Goal: Task Accomplishment & Management: Use online tool/utility

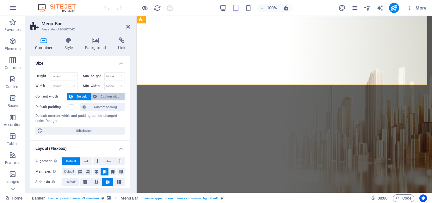
click at [95, 97] on icon at bounding box center [95, 97] width 4 height 8
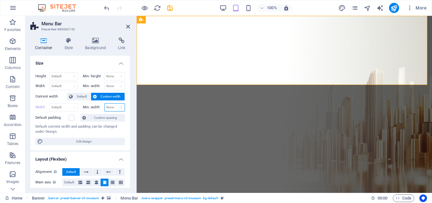
click at [109, 106] on select "None px rem % vh vw" at bounding box center [115, 107] width 20 height 8
click at [58, 106] on select "Default px rem % em vh vw" at bounding box center [64, 107] width 28 height 8
select select "%"
click at [68, 103] on select "Default px rem % em vh vw" at bounding box center [64, 107] width 28 height 8
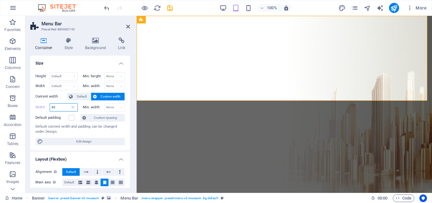
type input "60"
click at [129, 27] on icon at bounding box center [128, 26] width 4 height 5
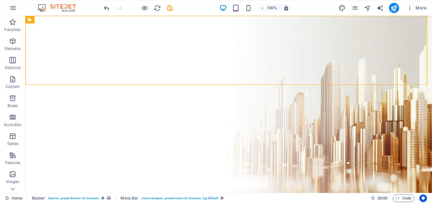
click at [0, 0] on icon "undo" at bounding box center [0, 0] width 0 height 0
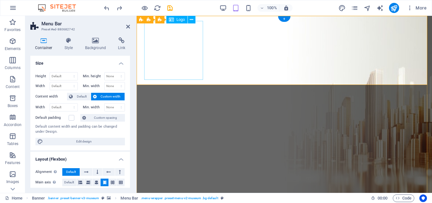
type input "100"
select select "%"
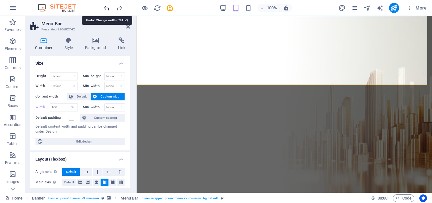
click at [0, 0] on icon "undo" at bounding box center [0, 0] width 0 height 0
select select "DISABLED_OPTION_VALUE"
click at [61, 74] on select "Default px rem % vh vw" at bounding box center [64, 76] width 28 height 8
select select "%"
click at [68, 72] on select "Default px rem % vh vw" at bounding box center [64, 76] width 28 height 8
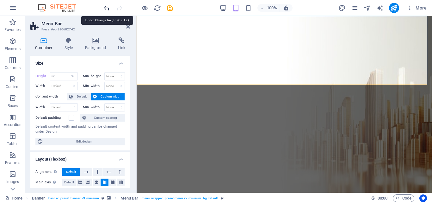
click at [0, 0] on icon "undo" at bounding box center [0, 0] width 0 height 0
type input "100"
click at [0, 0] on icon "undo" at bounding box center [0, 0] width 0 height 0
select select "DISABLED_OPTION_VALUE"
click at [76, 143] on span "Edit design" at bounding box center [84, 142] width 78 height 8
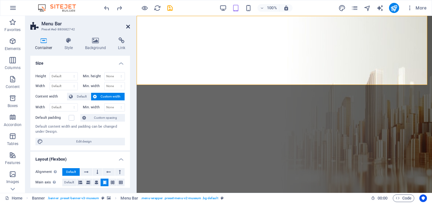
click at [128, 27] on icon at bounding box center [128, 26] width 4 height 5
select select "rem"
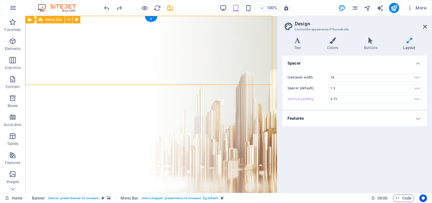
type input "3.75"
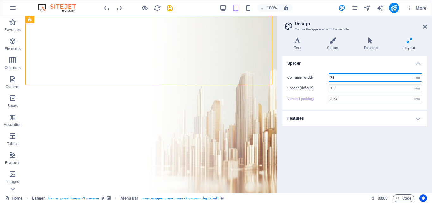
click at [351, 79] on input "78" at bounding box center [375, 78] width 93 height 8
type input "7"
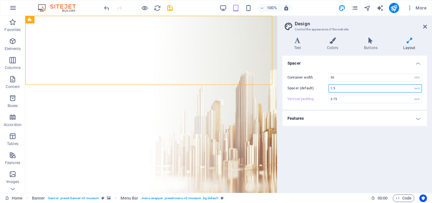
click at [344, 88] on input "1.5" at bounding box center [375, 88] width 93 height 8
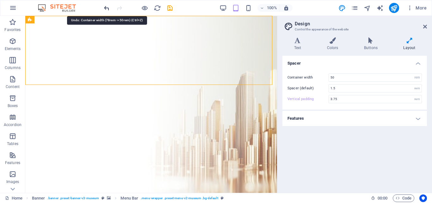
click at [0, 0] on icon "undo" at bounding box center [0, 0] width 0 height 0
type input "78"
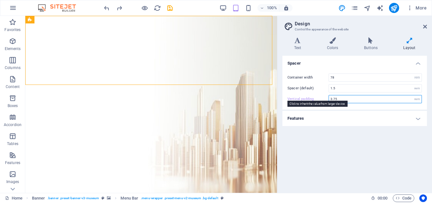
drag, startPoint x: 347, startPoint y: 98, endPoint x: 319, endPoint y: 97, distance: 28.5
click at [319, 97] on div "Vertical padding 3.75 rem" at bounding box center [355, 99] width 134 height 8
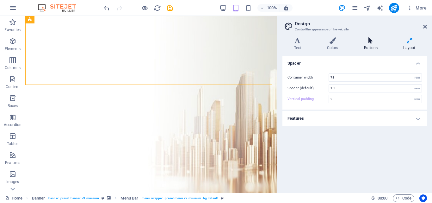
click at [373, 48] on h4 "Buttons" at bounding box center [371, 43] width 39 height 13
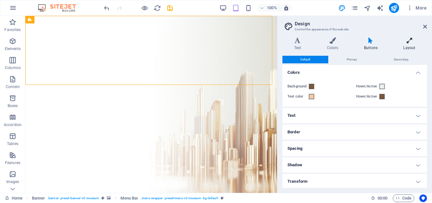
click at [405, 45] on h4 "Layout" at bounding box center [409, 43] width 35 height 13
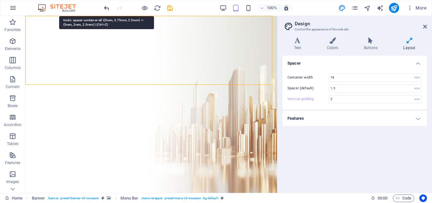
click at [0, 0] on icon "undo" at bounding box center [0, 0] width 0 height 0
type input "3.75"
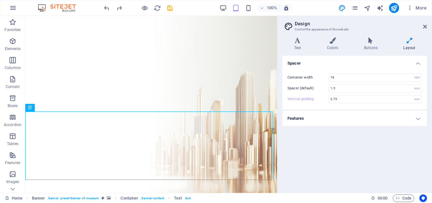
click at [302, 37] on div "Variants Text Colors Buttons Layout Text Standard Bold Links Font color Font La…" at bounding box center [354, 112] width 155 height 160
click at [298, 40] on icon at bounding box center [298, 40] width 30 height 6
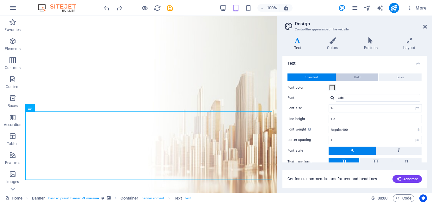
click at [358, 77] on span "Bold" at bounding box center [357, 77] width 6 height 8
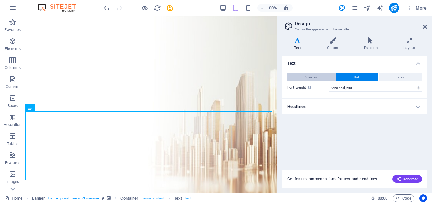
click at [325, 74] on button "Standard" at bounding box center [312, 77] width 48 height 8
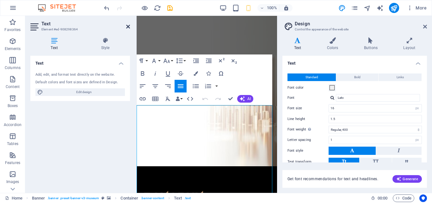
click at [130, 24] on icon at bounding box center [128, 26] width 4 height 5
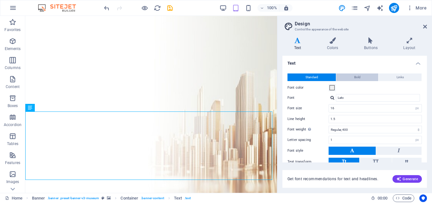
click at [350, 76] on button "Bold" at bounding box center [357, 77] width 42 height 8
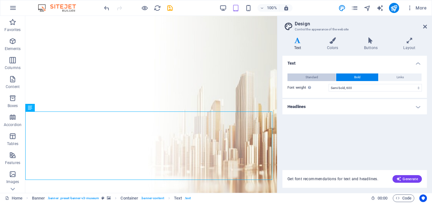
click at [323, 79] on button "Standard" at bounding box center [312, 77] width 48 height 8
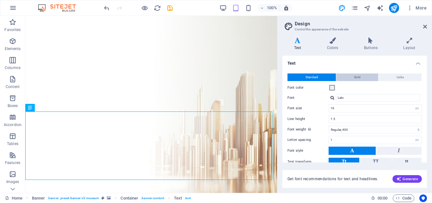
click at [350, 76] on button "Bold" at bounding box center [357, 77] width 42 height 8
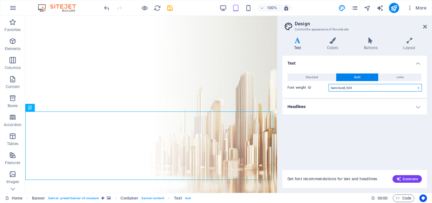
click at [348, 89] on select "Thin, 100 Extra-light, 200 Light, 300 Regular, 400 Medium, 500 Semi-bold, 600 B…" at bounding box center [375, 88] width 93 height 8
click at [329, 84] on select "Thin, 100 Extra-light, 200 Light, 300 Regular, 400 Medium, 500 Semi-bold, 600 B…" at bounding box center [375, 88] width 93 height 8
click at [402, 180] on span "Generate" at bounding box center [407, 178] width 22 height 5
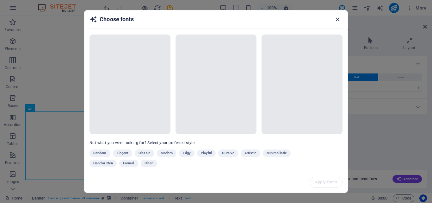
click at [337, 21] on icon "button" at bounding box center [337, 19] width 7 height 7
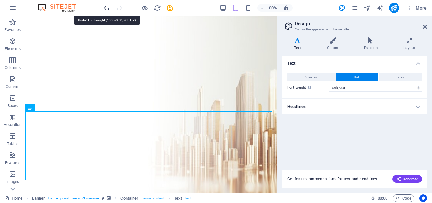
click at [0, 0] on icon "undo" at bounding box center [0, 0] width 0 height 0
select select "600"
click at [0, 0] on icon "undo" at bounding box center [0, 0] width 0 height 0
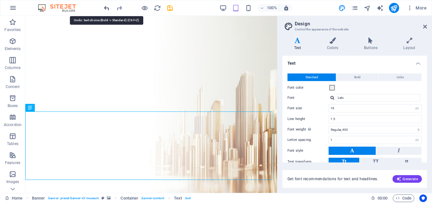
click at [0, 0] on icon "undo" at bounding box center [0, 0] width 0 height 0
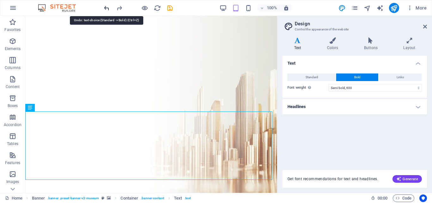
click at [0, 0] on icon "undo" at bounding box center [0, 0] width 0 height 0
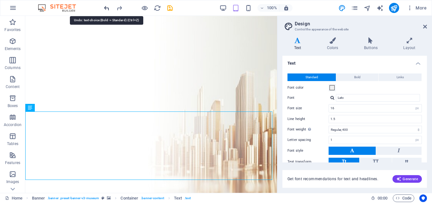
click at [0, 0] on icon "undo" at bounding box center [0, 0] width 0 height 0
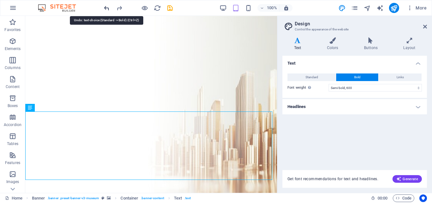
click at [0, 0] on icon "undo" at bounding box center [0, 0] width 0 height 0
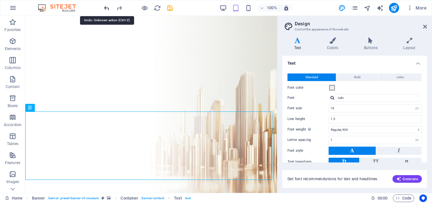
click at [0, 0] on icon "undo" at bounding box center [0, 0] width 0 height 0
click at [425, 26] on icon at bounding box center [425, 26] width 4 height 5
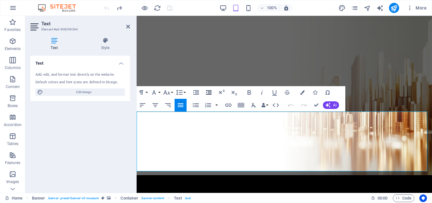
click at [209, 93] on icon "button" at bounding box center [209, 92] width 6 height 4
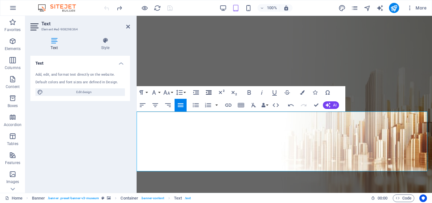
click at [209, 93] on icon "button" at bounding box center [209, 92] width 6 height 4
click at [197, 94] on icon "button" at bounding box center [196, 93] width 8 height 8
click at [207, 94] on icon "button" at bounding box center [209, 93] width 8 height 8
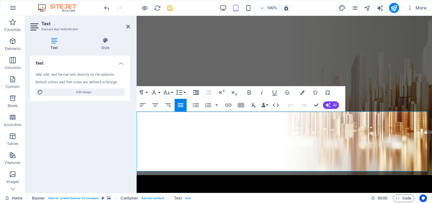
click at [197, 90] on icon "button" at bounding box center [196, 92] width 6 height 4
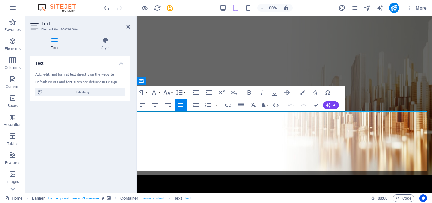
drag, startPoint x: 143, startPoint y: 116, endPoint x: 382, endPoint y: 165, distance: 244.1
click at [143, 104] on icon "button" at bounding box center [143, 105] width 8 height 8
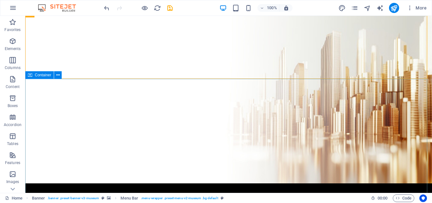
scroll to position [42, 0]
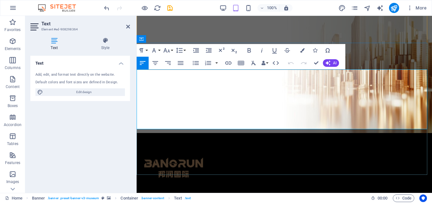
click at [251, 50] on icon "button" at bounding box center [249, 51] width 8 height 8
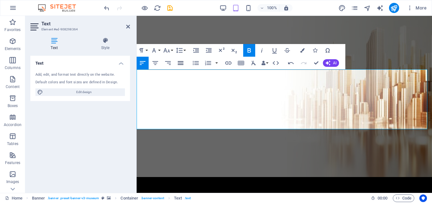
click at [180, 63] on icon "button" at bounding box center [181, 63] width 6 height 4
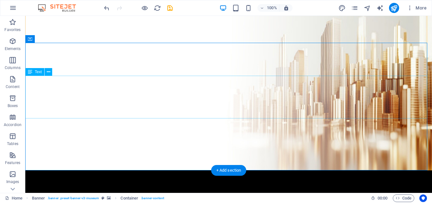
click at [30, 73] on icon at bounding box center [30, 72] width 4 height 8
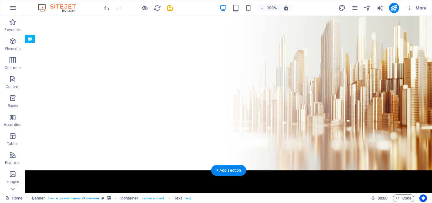
drag, startPoint x: 56, startPoint y: 86, endPoint x: 67, endPoint y: 74, distance: 16.3
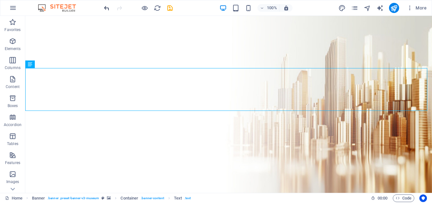
click at [0, 0] on icon "undo" at bounding box center [0, 0] width 0 height 0
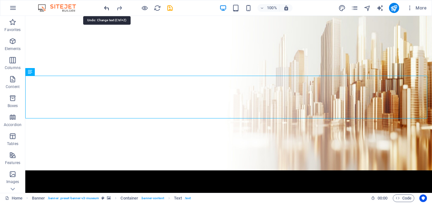
click at [0, 0] on icon "undo" at bounding box center [0, 0] width 0 height 0
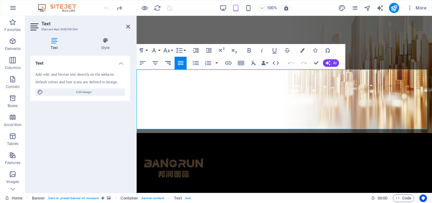
click at [171, 64] on icon "button" at bounding box center [168, 63] width 8 height 8
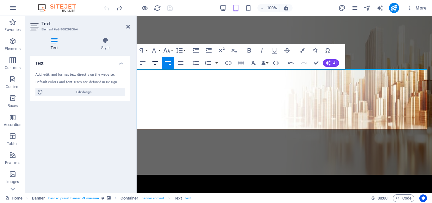
click at [159, 63] on button "Align Center" at bounding box center [155, 63] width 12 height 13
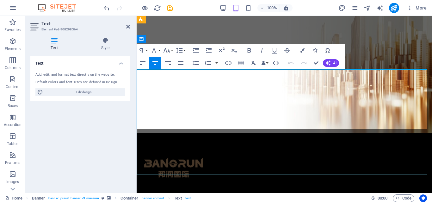
click at [158, 50] on button "Font Family" at bounding box center [155, 50] width 12 height 13
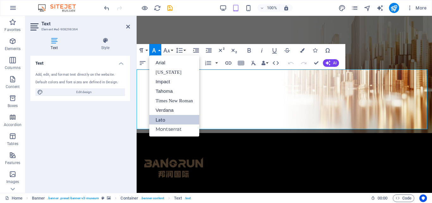
scroll to position [0, 0]
click at [165, 80] on link "Impact" at bounding box center [174, 81] width 50 height 9
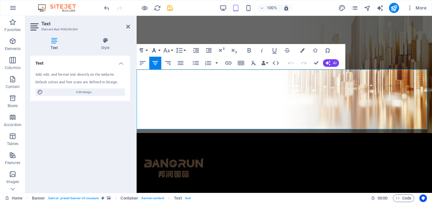
click at [161, 49] on button "Font Family" at bounding box center [155, 50] width 12 height 13
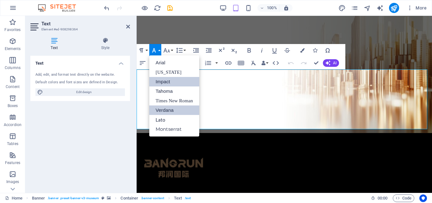
click at [169, 107] on link "Verdana" at bounding box center [174, 109] width 50 height 9
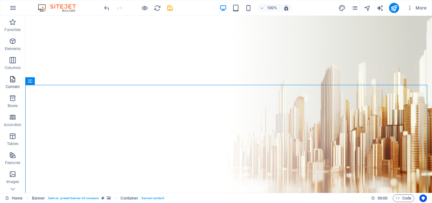
click at [11, 83] on span "Content" at bounding box center [12, 82] width 25 height 15
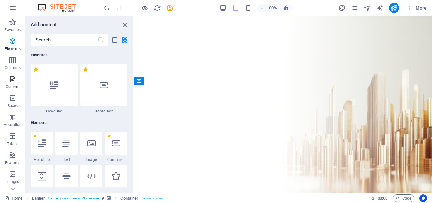
scroll to position [1107, 0]
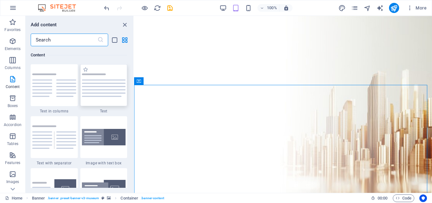
click at [107, 89] on img at bounding box center [104, 84] width 44 height 23
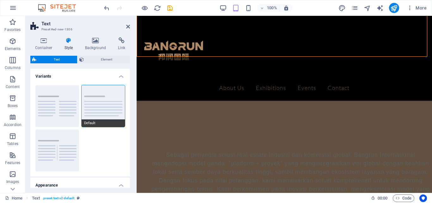
scroll to position [325, 0]
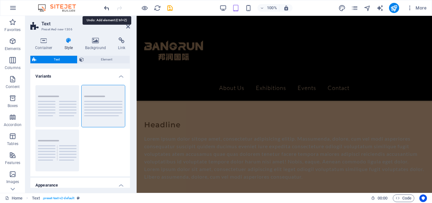
click at [0, 0] on icon "undo" at bounding box center [0, 0] width 0 height 0
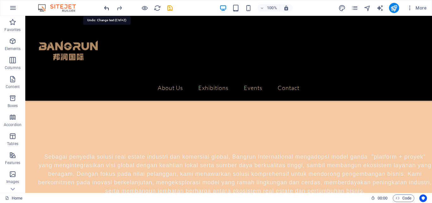
click at [0, 0] on icon "undo" at bounding box center [0, 0] width 0 height 0
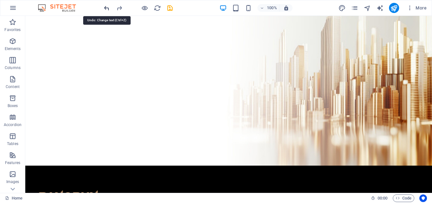
scroll to position [35, 0]
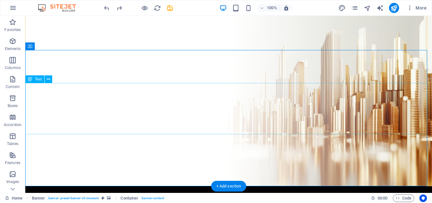
scroll to position [0, 0]
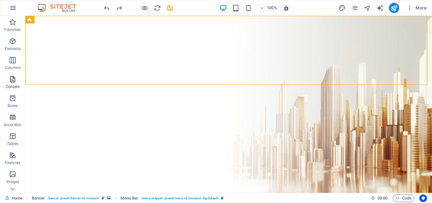
click at [8, 84] on p "Content" at bounding box center [13, 86] width 14 height 5
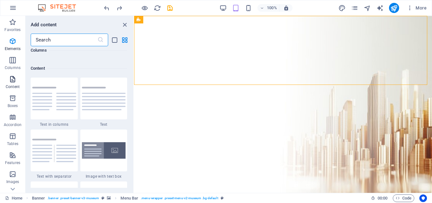
scroll to position [1107, 0]
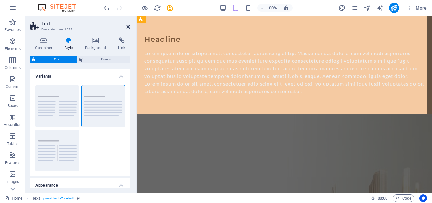
click at [130, 27] on aside "Text Preset #ed-new-1533 Container Style Background Link Size Height Default px…" at bounding box center [80, 104] width 111 height 177
click at [127, 26] on icon at bounding box center [128, 26] width 4 height 5
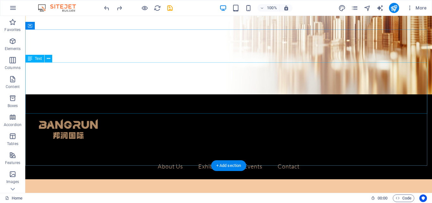
scroll to position [0, 0]
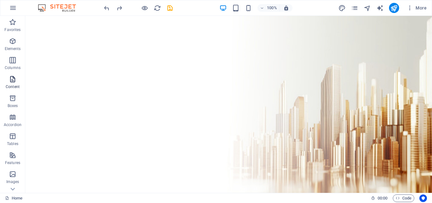
click at [16, 83] on icon "button" at bounding box center [13, 79] width 8 height 8
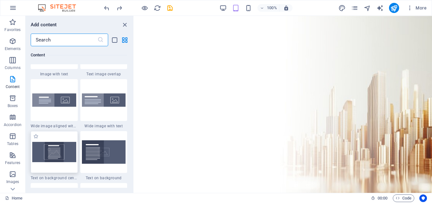
scroll to position [1234, 0]
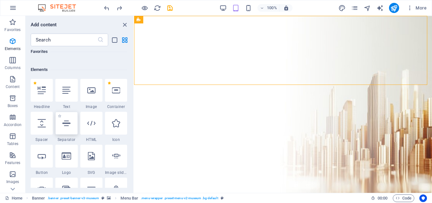
scroll to position [53, 0]
click at [125, 24] on icon "close panel" at bounding box center [124, 24] width 7 height 7
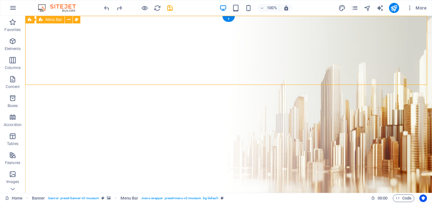
click at [12, 102] on span "Boxes" at bounding box center [12, 101] width 25 height 15
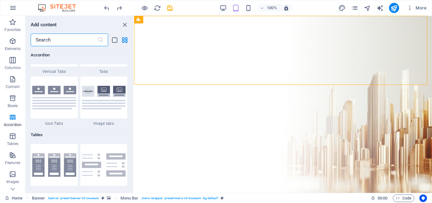
scroll to position [2125, 0]
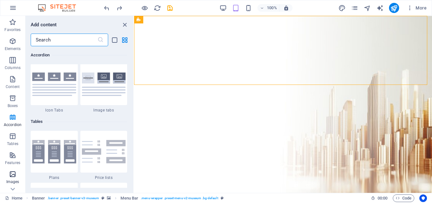
click at [8, 176] on span "Images" at bounding box center [12, 177] width 25 height 15
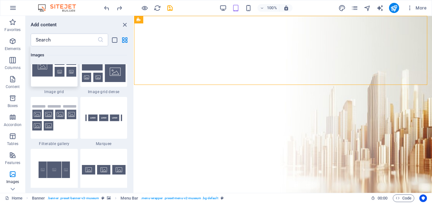
scroll to position [3334, 0]
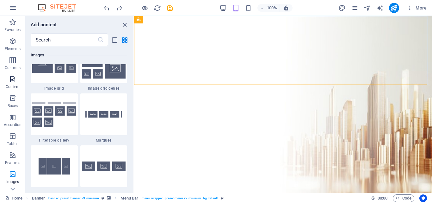
click at [14, 81] on icon "button" at bounding box center [13, 79] width 8 height 8
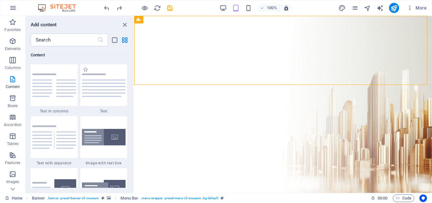
scroll to position [1149, 0]
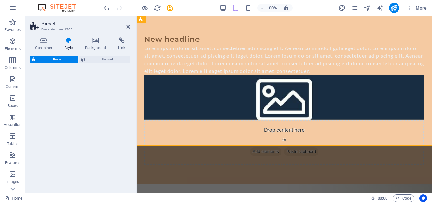
select select "rem"
select select "px"
select select "preset-text-with-image-v4-boxed"
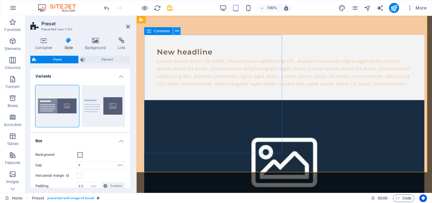
click at [176, 32] on icon at bounding box center [176, 31] width 3 height 7
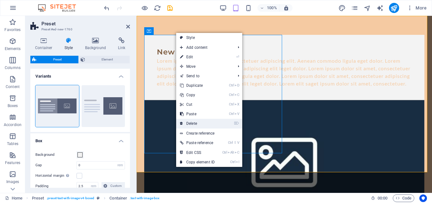
click at [194, 122] on link "⌦ Delete" at bounding box center [197, 123] width 42 height 9
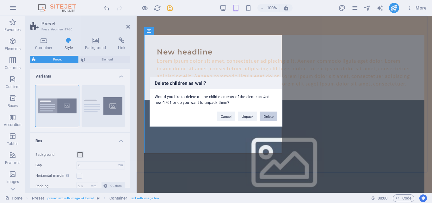
click at [265, 118] on button "Delete" at bounding box center [269, 115] width 18 height 9
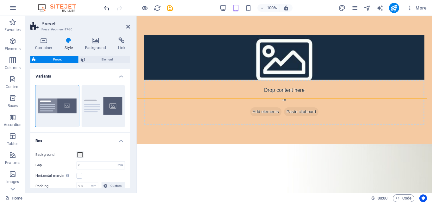
click at [0, 0] on icon "undo" at bounding box center [0, 0] width 0 height 0
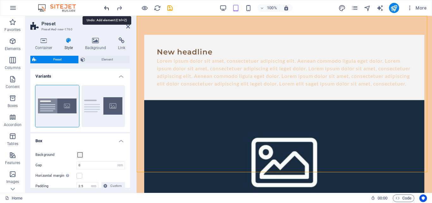
click at [0, 0] on icon "undo" at bounding box center [0, 0] width 0 height 0
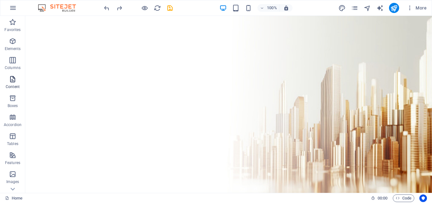
click at [13, 79] on icon "button" at bounding box center [13, 79] width 8 height 8
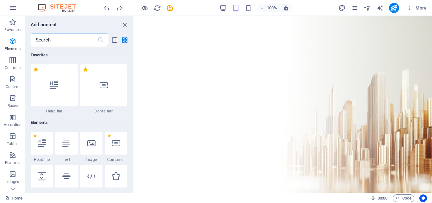
scroll to position [1107, 0]
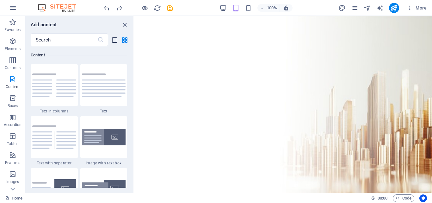
click at [113, 42] on icon "list-view" at bounding box center [114, 39] width 7 height 7
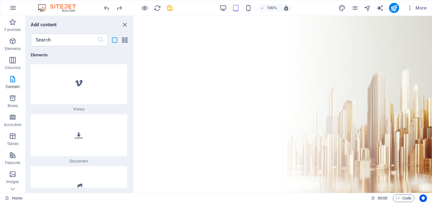
scroll to position [3299, 0]
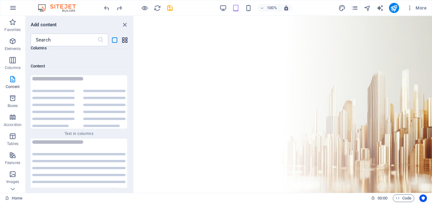
click at [122, 40] on icon "grid-view" at bounding box center [124, 39] width 7 height 7
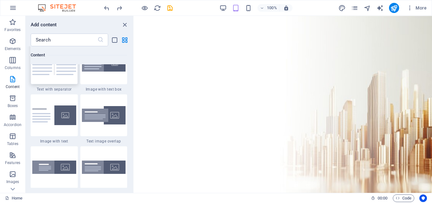
scroll to position [1191, 0]
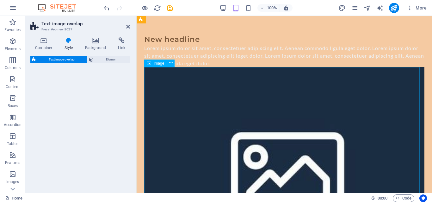
select select "rem"
select select "px"
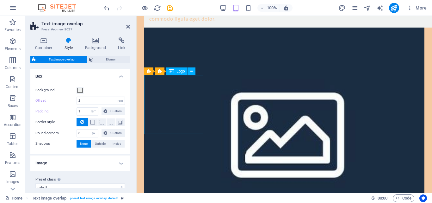
scroll to position [0, 0]
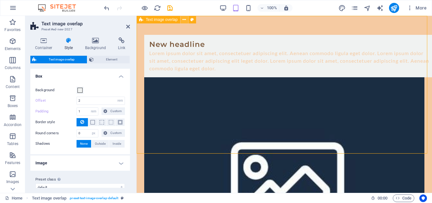
click at [183, 20] on icon at bounding box center [184, 19] width 3 height 7
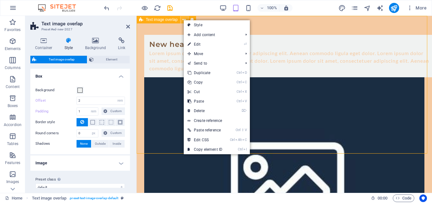
click at [183, 20] on icon at bounding box center [184, 19] width 3 height 7
click at [193, 19] on icon at bounding box center [191, 19] width 3 height 7
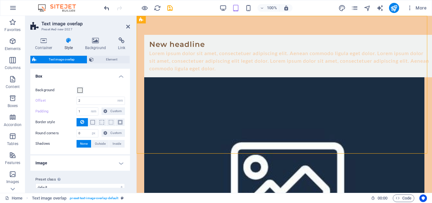
click at [0, 0] on icon "undo" at bounding box center [0, 0] width 0 height 0
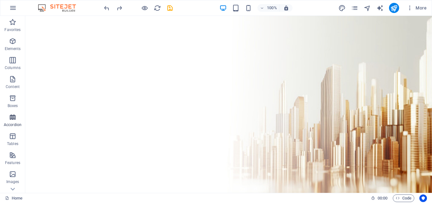
click at [14, 118] on icon "button" at bounding box center [13, 117] width 8 height 8
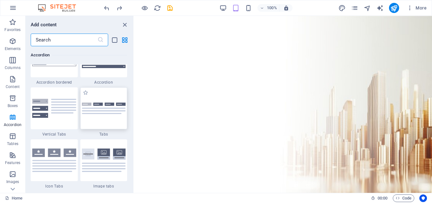
scroll to position [2062, 0]
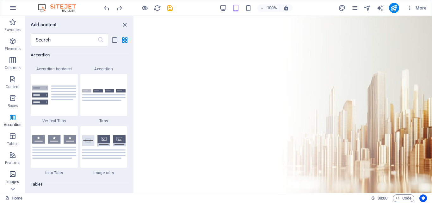
click at [13, 177] on icon "button" at bounding box center [13, 174] width 8 height 8
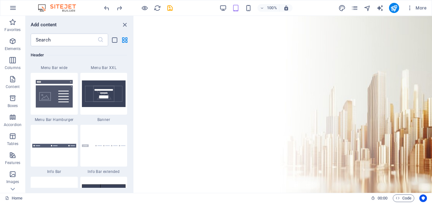
scroll to position [4010, 0]
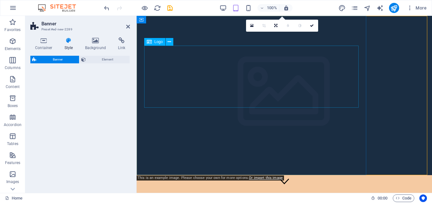
select select "preset-banner-v3-default"
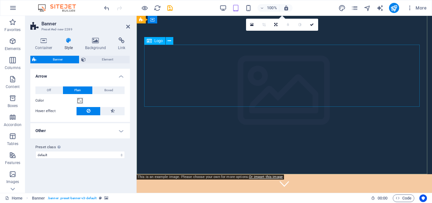
scroll to position [0, 0]
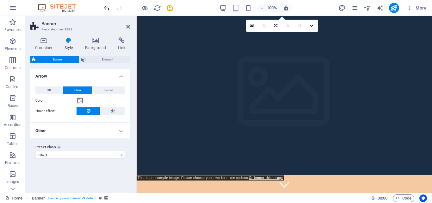
click at [0, 0] on icon "undo" at bounding box center [0, 0] width 0 height 0
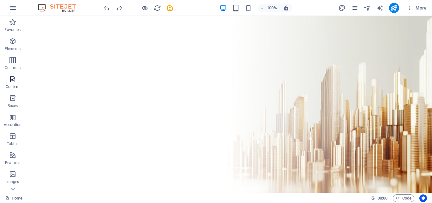
click at [13, 84] on p "Content" at bounding box center [13, 86] width 14 height 5
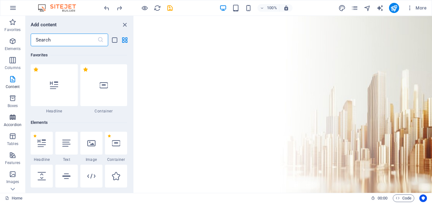
click at [12, 115] on icon "button" at bounding box center [13, 117] width 8 height 8
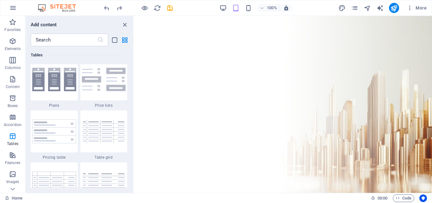
scroll to position [2189, 0]
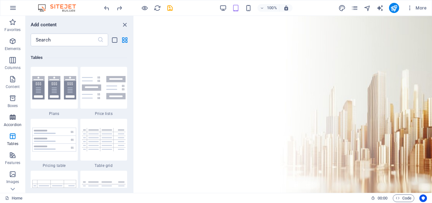
click at [15, 118] on icon "button" at bounding box center [13, 117] width 8 height 8
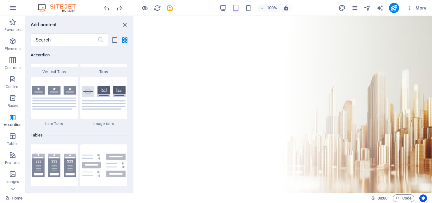
scroll to position [2062, 0]
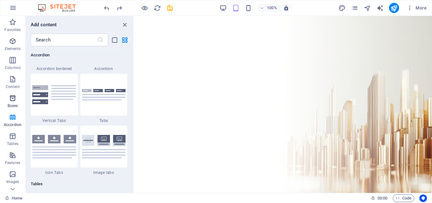
click at [14, 99] on icon "button" at bounding box center [13, 98] width 8 height 8
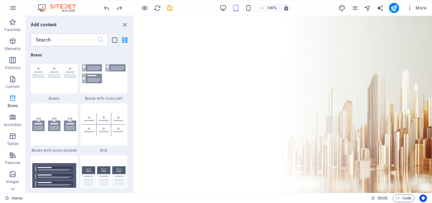
scroll to position [1745, 0]
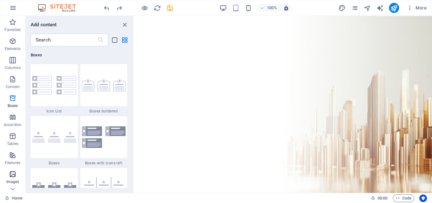
click at [12, 178] on span "Images" at bounding box center [12, 177] width 25 height 15
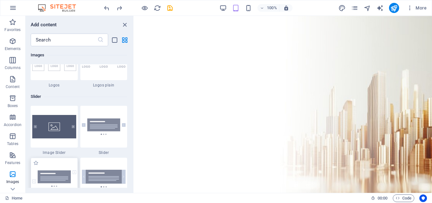
scroll to position [3461, 0]
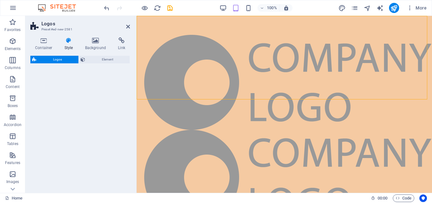
select select "rem"
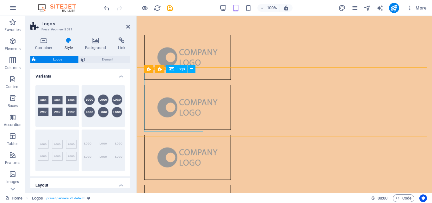
scroll to position [84, 0]
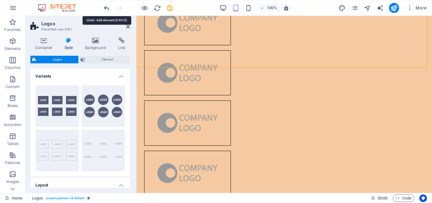
click at [0, 0] on icon "undo" at bounding box center [0, 0] width 0 height 0
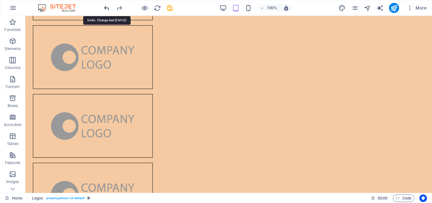
scroll to position [0, 0]
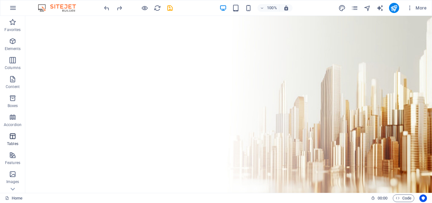
drag, startPoint x: 15, startPoint y: 100, endPoint x: 15, endPoint y: 135, distance: 35.8
click at [15, 135] on div "Favorites Elements Columns Content Boxes Accordion Tables Features Images Slide…" at bounding box center [12, 158] width 25 height 285
click at [13, 188] on icon at bounding box center [12, 188] width 9 height 9
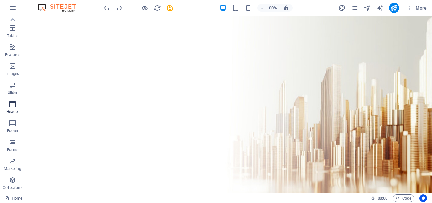
click at [15, 105] on icon "button" at bounding box center [13, 104] width 8 height 8
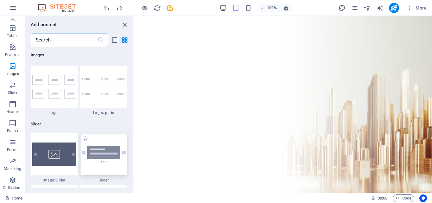
scroll to position [3472, 0]
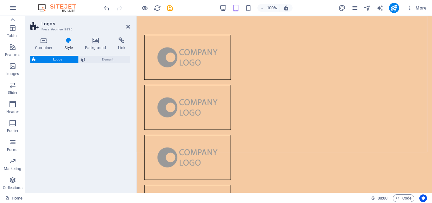
select select "rem"
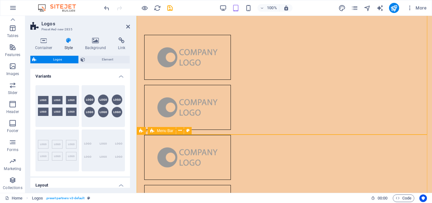
scroll to position [127, 0]
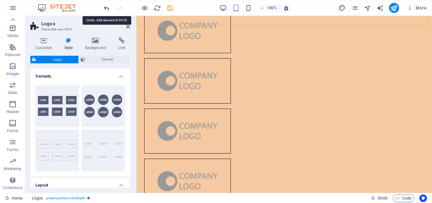
click at [0, 0] on icon "undo" at bounding box center [0, 0] width 0 height 0
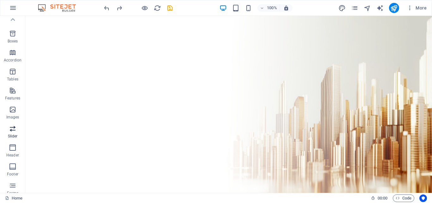
scroll to position [0, 0]
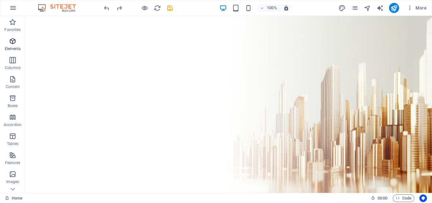
click at [14, 41] on icon "button" at bounding box center [13, 41] width 8 height 8
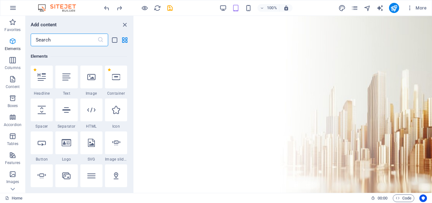
scroll to position [67, 0]
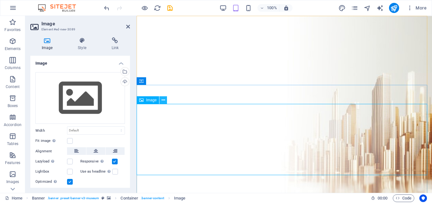
click at [164, 100] on icon at bounding box center [163, 100] width 3 height 7
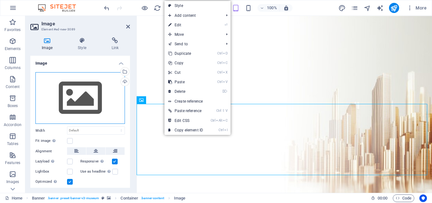
click at [71, 92] on div "Drag files here, click to choose files or select files from Files or our free s…" at bounding box center [80, 98] width 90 height 52
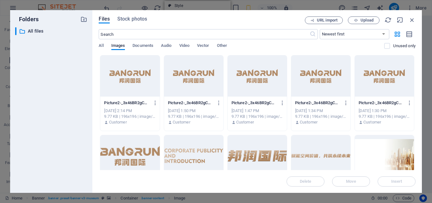
click at [190, 75] on div at bounding box center [193, 75] width 59 height 41
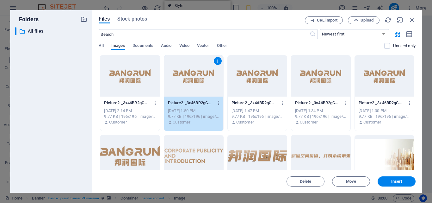
click at [190, 75] on div "1" at bounding box center [193, 75] width 59 height 41
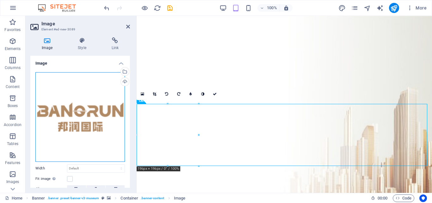
click at [74, 121] on div "Drag files here, click to choose files or select files from Files or our free s…" at bounding box center [80, 117] width 90 height 90
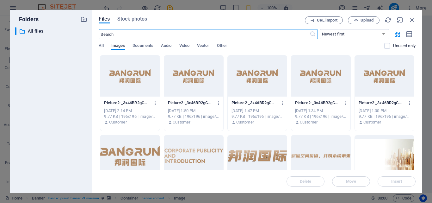
click at [203, 149] on div at bounding box center [193, 155] width 59 height 41
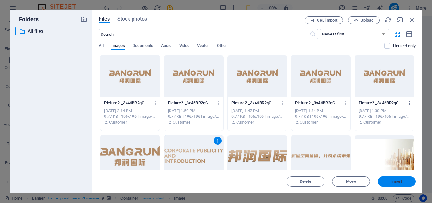
click at [405, 178] on button "Insert" at bounding box center [397, 181] width 38 height 10
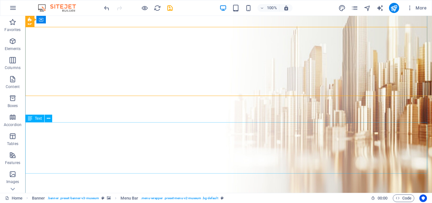
scroll to position [42, 0]
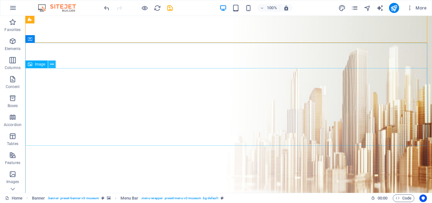
click at [54, 65] on button at bounding box center [52, 64] width 8 height 8
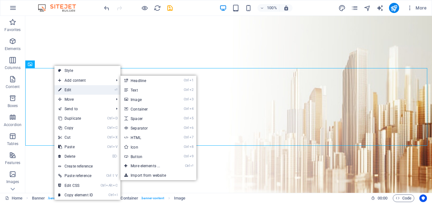
click at [66, 87] on link "⏎ Edit" at bounding box center [75, 89] width 42 height 9
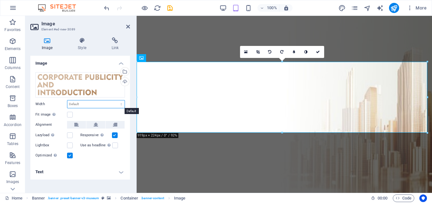
click at [113, 102] on select "Default auto px rem % em vh vw" at bounding box center [95, 104] width 57 height 8
select select "%"
click at [116, 100] on select "Default auto px rem % em vh vw" at bounding box center [95, 104] width 57 height 8
type input "50"
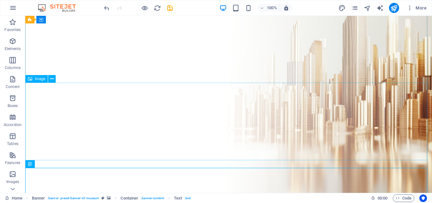
scroll to position [0, 0]
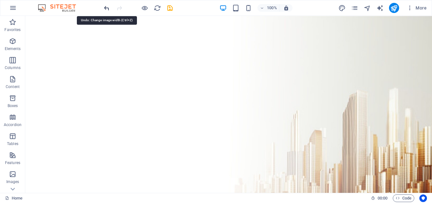
click at [0, 0] on icon "undo" at bounding box center [0, 0] width 0 height 0
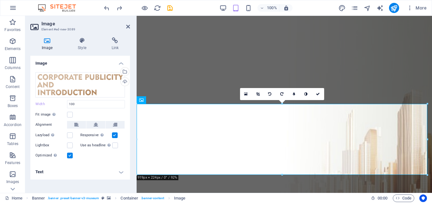
type input "100"
select select "%"
drag, startPoint x: 95, startPoint y: 104, endPoint x: 60, endPoint y: 101, distance: 35.3
click at [60, 101] on div "Width 100 Default auto px rem % em vh vw" at bounding box center [80, 104] width 90 height 8
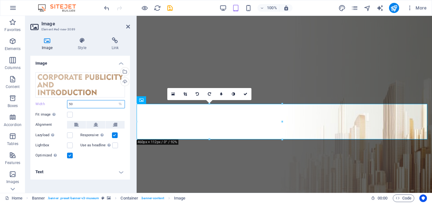
type input "50"
click at [243, 92] on link at bounding box center [245, 94] width 12 height 12
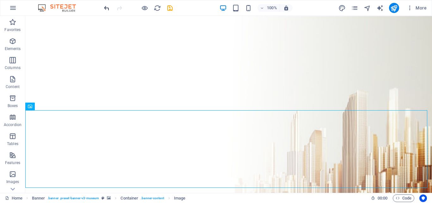
click at [0, 0] on icon "undo" at bounding box center [0, 0] width 0 height 0
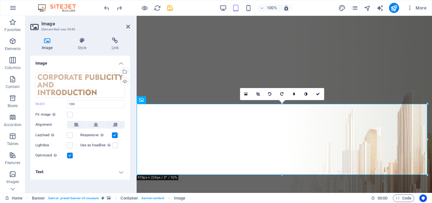
type input "100"
select select "%"
click at [116, 146] on label at bounding box center [115, 145] width 6 height 6
click at [0, 0] on input "Use as headline The image will be wrapped in an H1 headline tag. Useful for giv…" at bounding box center [0, 0] width 0 height 0
click at [318, 92] on icon at bounding box center [318, 94] width 4 height 4
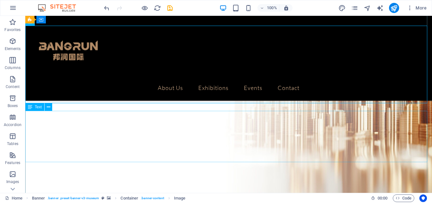
scroll to position [42, 0]
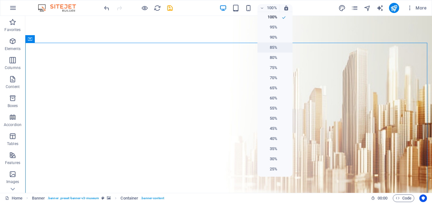
click at [273, 47] on h6 "85%" at bounding box center [269, 48] width 16 height 8
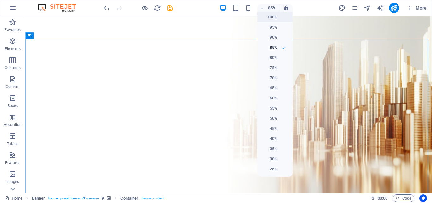
click at [267, 16] on h6 "100%" at bounding box center [269, 17] width 16 height 8
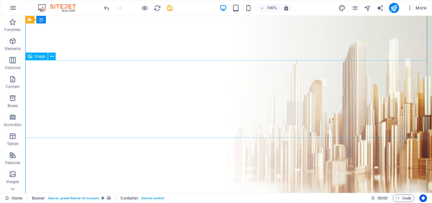
scroll to position [0, 0]
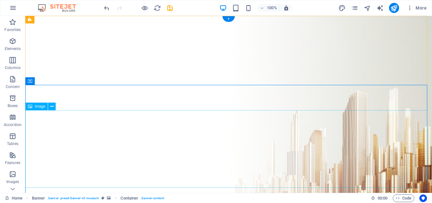
select select "%"
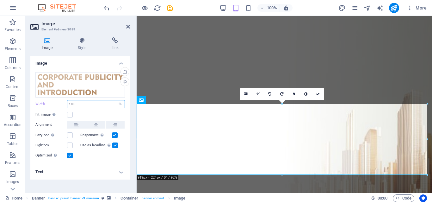
click at [93, 104] on input "100" at bounding box center [95, 104] width 57 height 8
click at [71, 114] on label at bounding box center [70, 115] width 6 height 6
click at [0, 0] on input "Fit image Automatically fit image to a fixed width and height" at bounding box center [0, 0] width 0 height 0
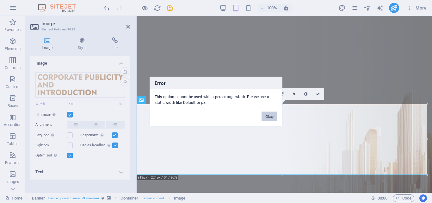
click at [270, 115] on button "Okay" at bounding box center [270, 115] width 16 height 9
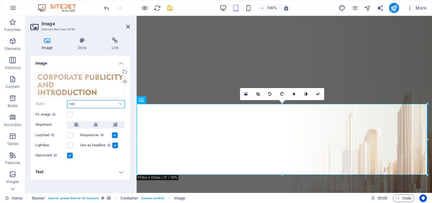
drag, startPoint x: 103, startPoint y: 103, endPoint x: 55, endPoint y: 102, distance: 47.1
click at [55, 102] on div "Width 100 Default auto px rem % em vh vw" at bounding box center [80, 104] width 90 height 8
click at [72, 145] on label at bounding box center [70, 145] width 6 height 6
click at [0, 0] on input "Lightbox" at bounding box center [0, 0] width 0 height 0
click at [71, 146] on label at bounding box center [70, 145] width 6 height 6
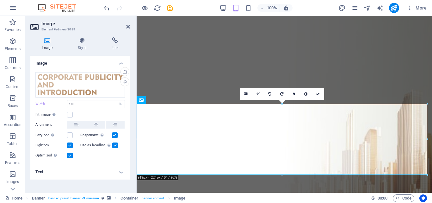
click at [0, 0] on input "Lightbox" at bounding box center [0, 0] width 0 height 0
click at [70, 135] on label at bounding box center [70, 135] width 6 height 6
click at [0, 0] on input "Lazyload Loading images after the page loads improves page speed." at bounding box center [0, 0] width 0 height 0
click at [70, 135] on label at bounding box center [70, 135] width 6 height 6
click at [0, 0] on input "Lazyload Loading images after the page loads improves page speed." at bounding box center [0, 0] width 0 height 0
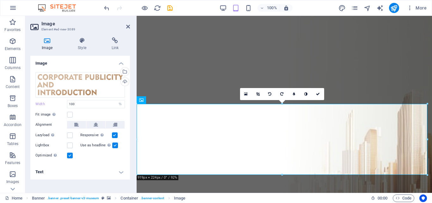
click at [117, 144] on label at bounding box center [115, 145] width 6 height 6
click at [0, 0] on input "Use as headline The image will be wrapped in an H1 headline tag. Useful for giv…" at bounding box center [0, 0] width 0 height 0
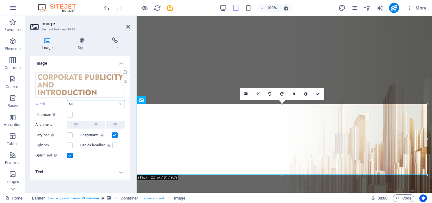
type input "50"
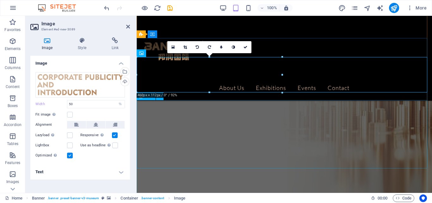
scroll to position [42, 0]
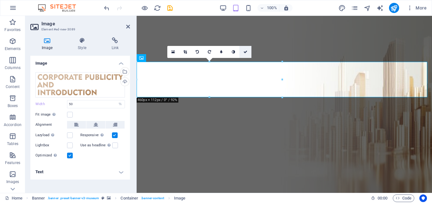
click at [245, 52] on icon at bounding box center [246, 52] width 4 height 4
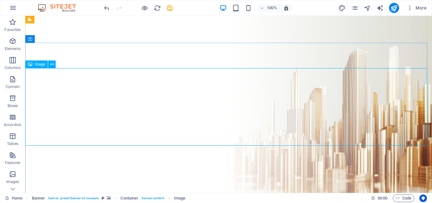
select select "%"
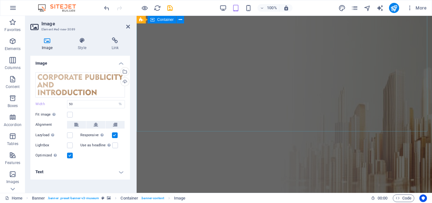
scroll to position [0, 0]
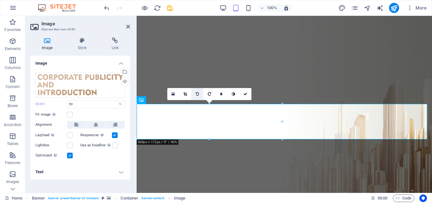
click at [197, 94] on icon at bounding box center [197, 94] width 3 height 4
click at [246, 92] on link at bounding box center [245, 94] width 12 height 12
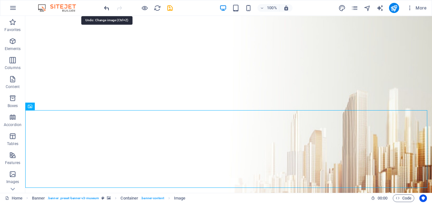
click at [0, 0] on icon "undo" at bounding box center [0, 0] width 0 height 0
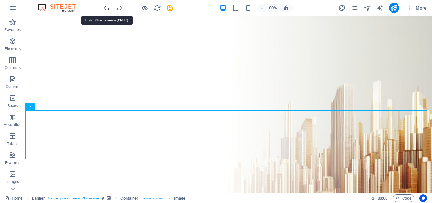
click at [0, 0] on icon "undo" at bounding box center [0, 0] width 0 height 0
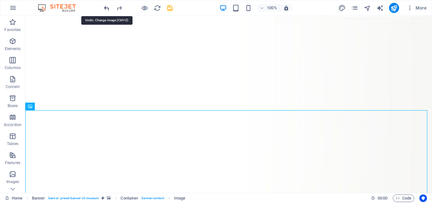
click at [0, 0] on icon "undo" at bounding box center [0, 0] width 0 height 0
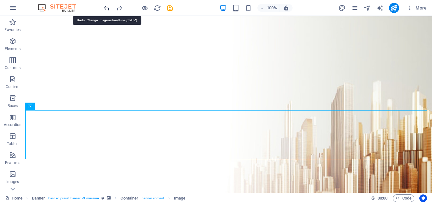
click at [0, 0] on icon "undo" at bounding box center [0, 0] width 0 height 0
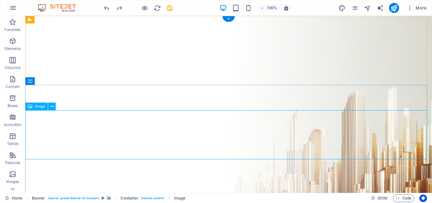
select select "%"
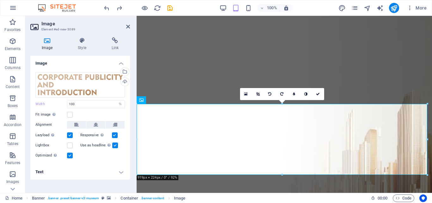
type input "100"
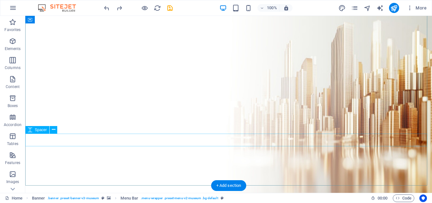
scroll to position [84, 0]
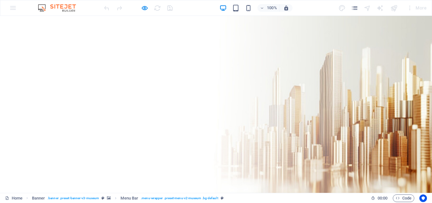
scroll to position [0, 0]
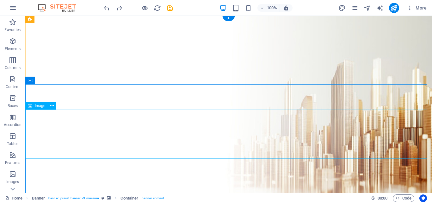
scroll to position [42, 0]
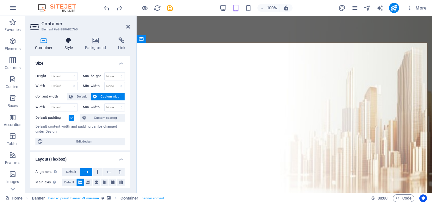
click at [69, 43] on icon at bounding box center [69, 40] width 18 height 6
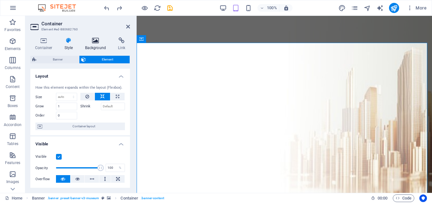
click at [94, 42] on icon at bounding box center [95, 40] width 31 height 6
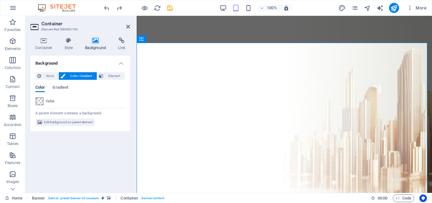
click at [37, 102] on span at bounding box center [39, 101] width 7 height 7
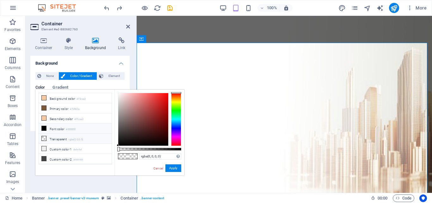
click at [54, 136] on li "Transparent rgba(0,0,0,.0)" at bounding box center [75, 139] width 73 height 10
click at [62, 136] on li "Transparent rgba(0,0,0,.0)" at bounding box center [75, 139] width 73 height 10
click at [43, 136] on icon at bounding box center [44, 138] width 4 height 4
click at [45, 127] on icon at bounding box center [44, 128] width 4 height 4
click at [45, 119] on icon at bounding box center [44, 118] width 4 height 4
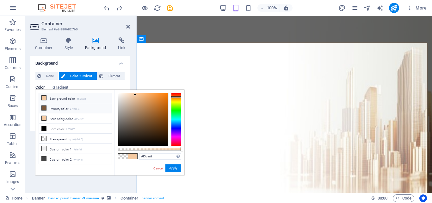
click at [44, 107] on icon at bounding box center [44, 108] width 4 height 4
type input "#7b583a"
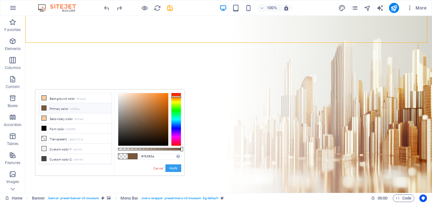
drag, startPoint x: 176, startPoint y: 166, endPoint x: 152, endPoint y: 149, distance: 28.8
click at [176, 166] on button "Apply" at bounding box center [173, 168] width 16 height 8
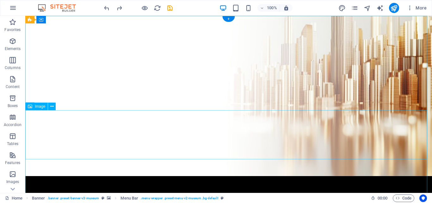
scroll to position [0, 0]
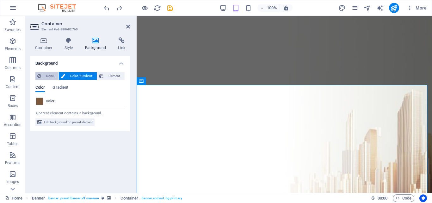
click at [52, 75] on span "None" at bounding box center [50, 76] width 14 height 8
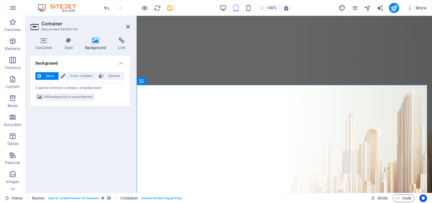
click at [125, 27] on header "Container Element #ed-880682760" at bounding box center [80, 24] width 100 height 16
click at [127, 27] on icon at bounding box center [128, 26] width 4 height 5
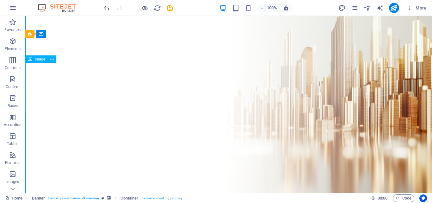
scroll to position [42, 0]
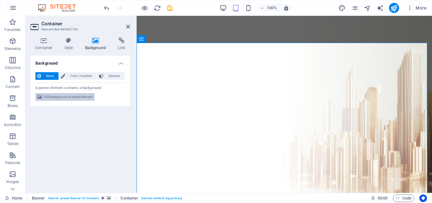
click at [67, 96] on span "Edit background on parent element" at bounding box center [68, 97] width 49 height 8
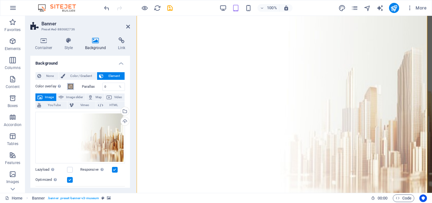
click at [71, 86] on span at bounding box center [70, 86] width 5 height 5
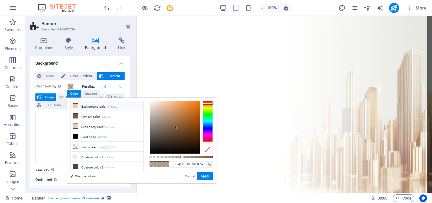
click at [77, 107] on icon at bounding box center [75, 105] width 4 height 4
click at [76, 115] on icon at bounding box center [75, 116] width 4 height 4
click at [75, 124] on icon at bounding box center [75, 126] width 4 height 4
click at [74, 134] on span at bounding box center [75, 136] width 5 height 5
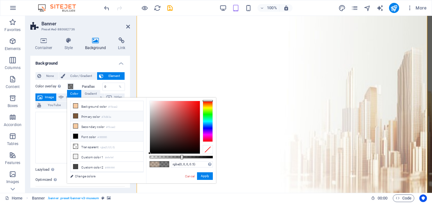
click at [76, 117] on icon at bounding box center [75, 116] width 4 height 4
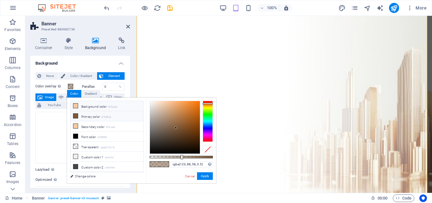
click at [78, 104] on span at bounding box center [75, 105] width 5 height 5
click at [78, 126] on span at bounding box center [75, 125] width 5 height 5
click at [76, 125] on icon at bounding box center [75, 126] width 4 height 4
click at [175, 111] on div at bounding box center [175, 127] width 50 height 53
click at [176, 107] on div at bounding box center [175, 127] width 50 height 53
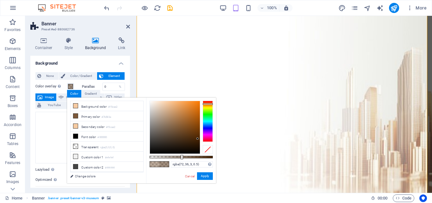
type input "rgba(70, 35, 3, 0.5)"
drag, startPoint x: 175, startPoint y: 114, endPoint x: 198, endPoint y: 139, distance: 33.1
click at [198, 139] on div at bounding box center [175, 127] width 50 height 53
click at [206, 176] on button "Apply" at bounding box center [205, 176] width 16 height 8
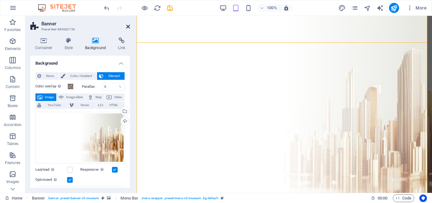
click at [128, 27] on icon at bounding box center [128, 26] width 4 height 5
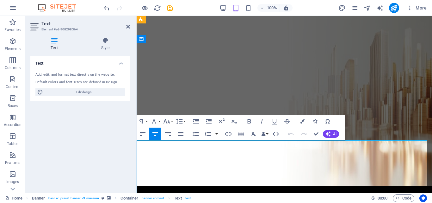
click at [180, 132] on icon "button" at bounding box center [181, 134] width 6 height 4
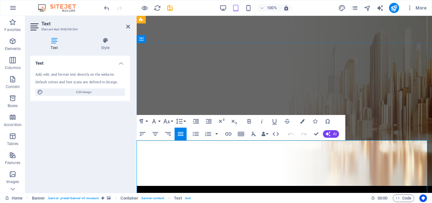
click at [167, 133] on icon "button" at bounding box center [168, 134] width 8 height 8
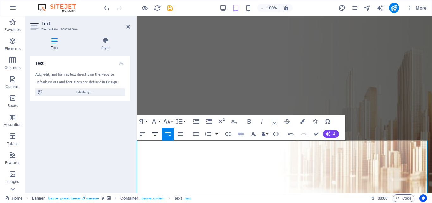
click at [158, 135] on icon "button" at bounding box center [156, 134] width 8 height 8
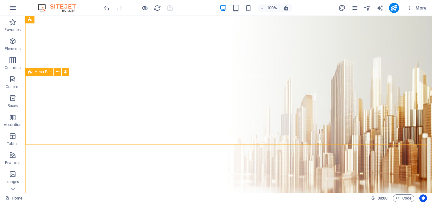
scroll to position [0, 0]
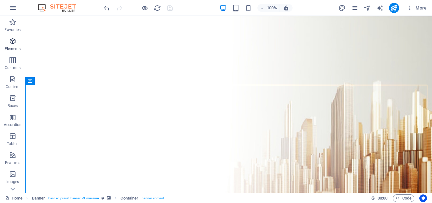
click at [13, 45] on icon "button" at bounding box center [13, 41] width 8 height 8
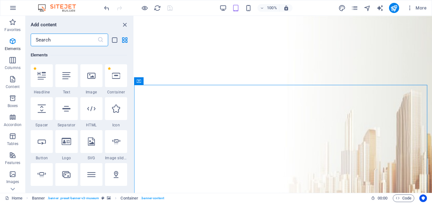
scroll to position [67, 0]
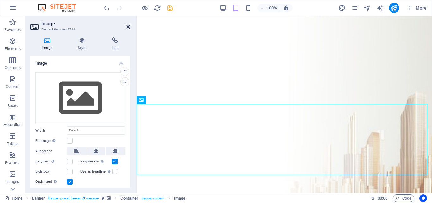
drag, startPoint x: 132, startPoint y: 25, endPoint x: 128, endPoint y: 25, distance: 4.1
click at [128, 25] on aside "Image Element #ed-new-3711 Image Style Link Image Drag files here, click to cho…" at bounding box center [80, 104] width 111 height 177
click at [128, 25] on icon at bounding box center [128, 26] width 4 height 5
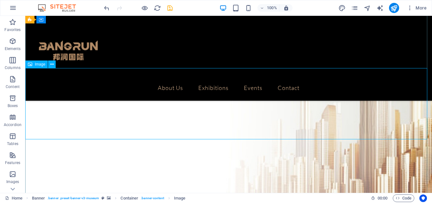
scroll to position [42, 0]
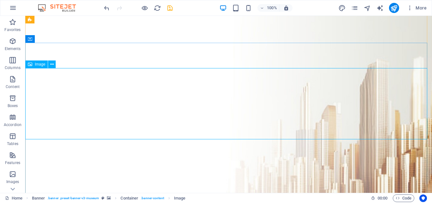
drag, startPoint x: 83, startPoint y: 94, endPoint x: 80, endPoint y: 90, distance: 5.4
drag, startPoint x: 61, startPoint y: 80, endPoint x: 294, endPoint y: 99, distance: 233.9
click at [50, 65] on icon at bounding box center [51, 64] width 3 height 7
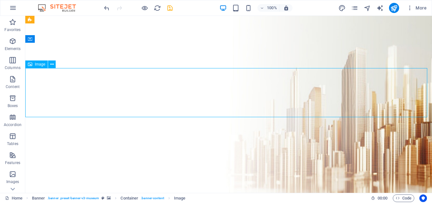
select select "%"
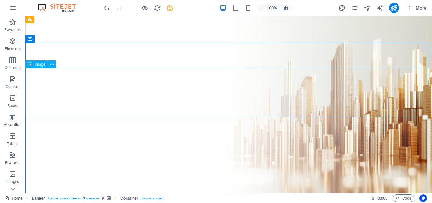
scroll to position [0, 0]
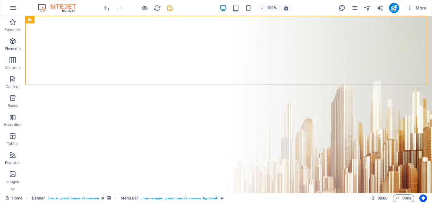
click at [11, 47] on p "Elements" at bounding box center [13, 48] width 16 height 5
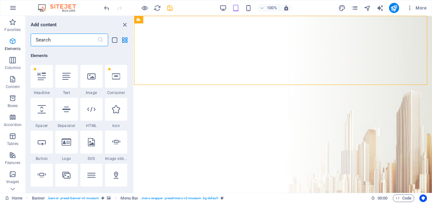
scroll to position [67, 0]
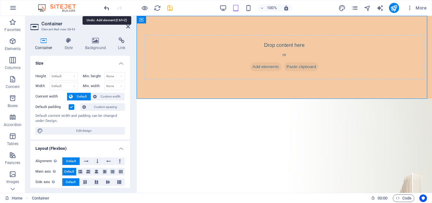
click at [0, 0] on icon "undo" at bounding box center [0, 0] width 0 height 0
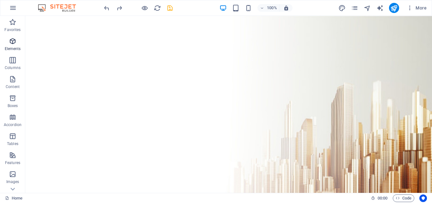
click at [16, 47] on p "Elements" at bounding box center [13, 48] width 16 height 5
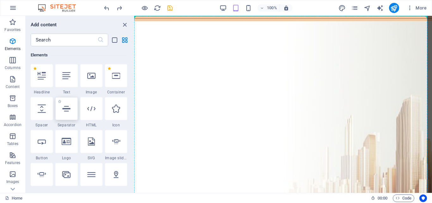
select select "%"
select select "px"
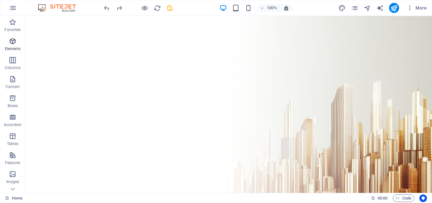
click at [13, 41] on icon "button" at bounding box center [13, 41] width 8 height 8
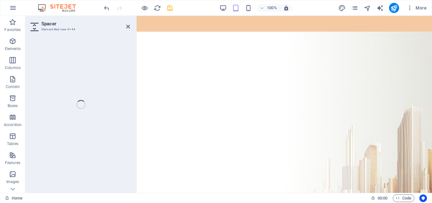
select select "px"
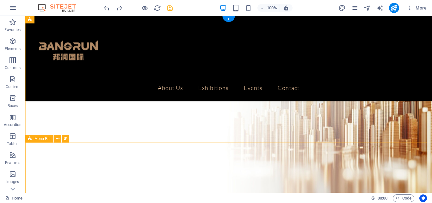
scroll to position [0, 0]
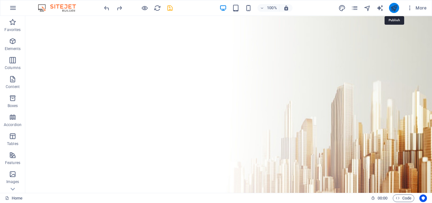
click at [392, 7] on icon "publish" at bounding box center [393, 7] width 7 height 7
